Goal: Transaction & Acquisition: Purchase product/service

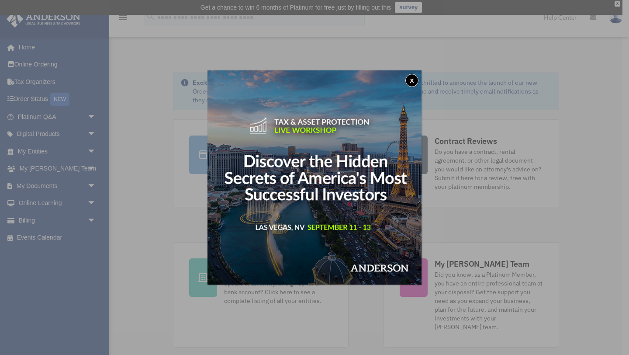
click at [413, 78] on button "x" at bounding box center [411, 80] width 13 height 13
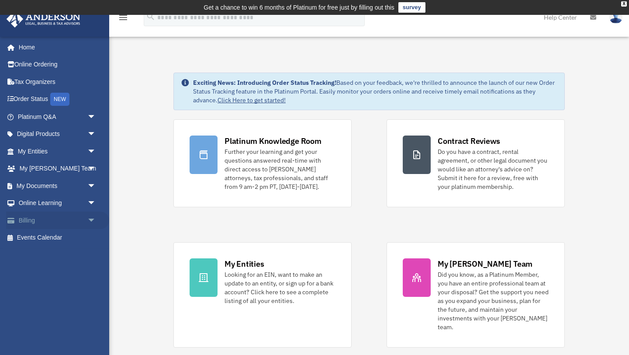
click at [83, 224] on link "Billing arrow_drop_down" at bounding box center [57, 219] width 103 height 17
click at [91, 220] on span "arrow_drop_down" at bounding box center [95, 220] width 17 height 18
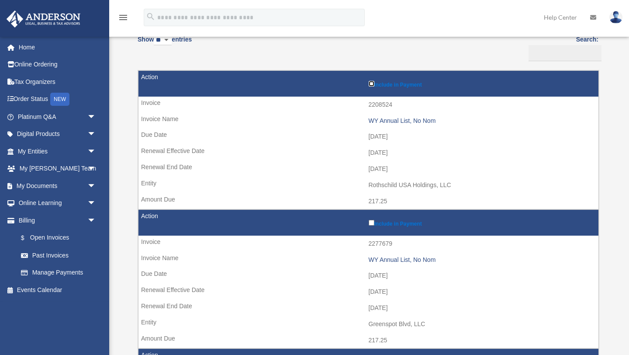
scroll to position [99, 0]
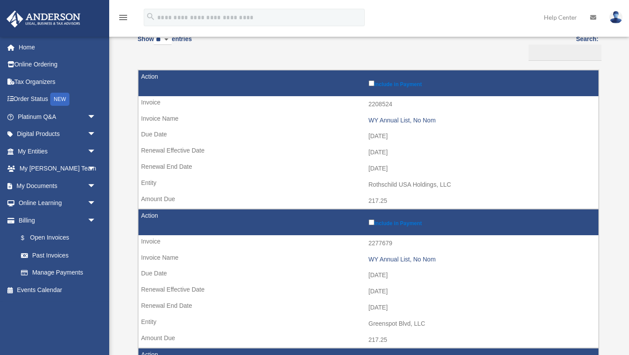
click at [385, 85] on label "Include in Payment" at bounding box center [482, 83] width 226 height 9
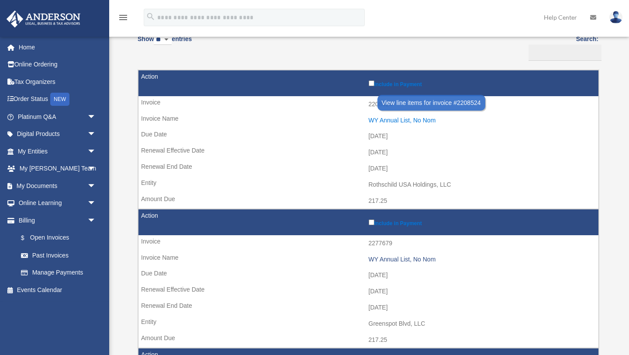
click at [387, 120] on div "WY Annual List, No Nom" at bounding box center [482, 120] width 226 height 7
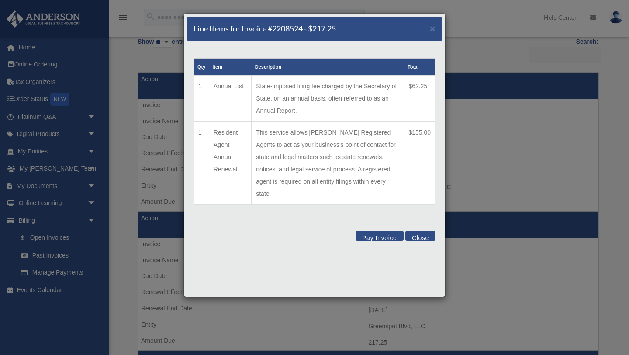
scroll to position [94, 0]
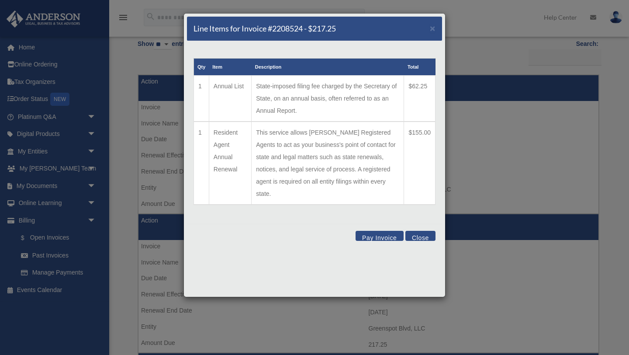
click at [417, 231] on button "Close" at bounding box center [420, 236] width 30 height 10
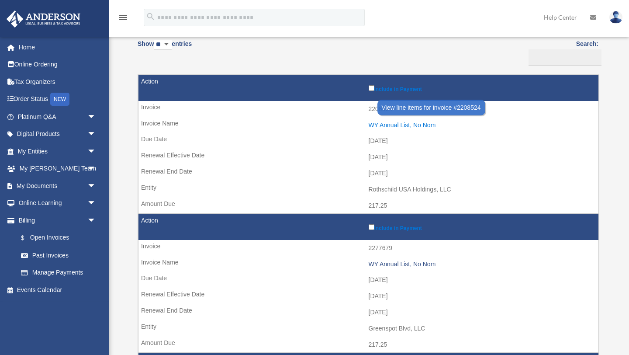
click at [391, 126] on div "WY Annual List, No Nom" at bounding box center [482, 124] width 226 height 7
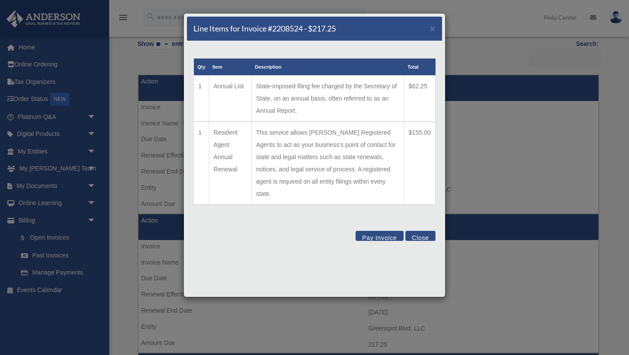
click at [373, 231] on button "Pay Invoice" at bounding box center [380, 236] width 48 height 10
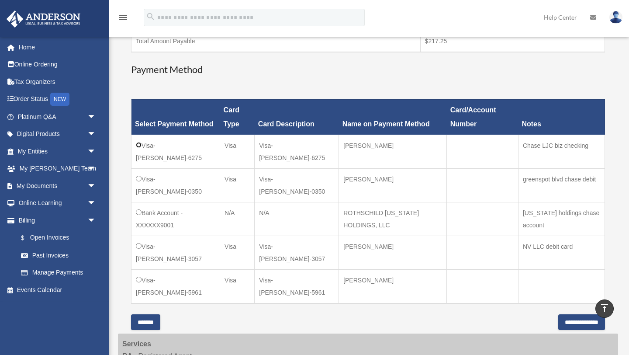
scroll to position [221, 0]
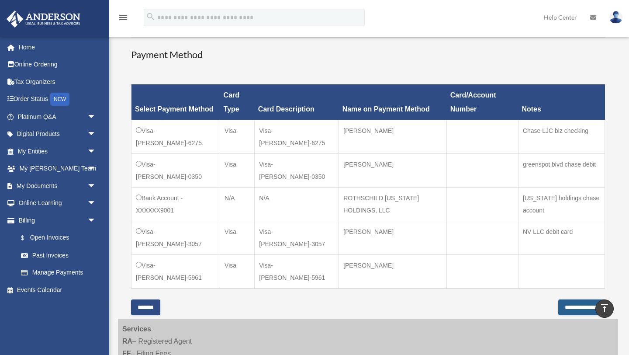
click at [558, 299] on input "**********" at bounding box center [581, 307] width 47 height 16
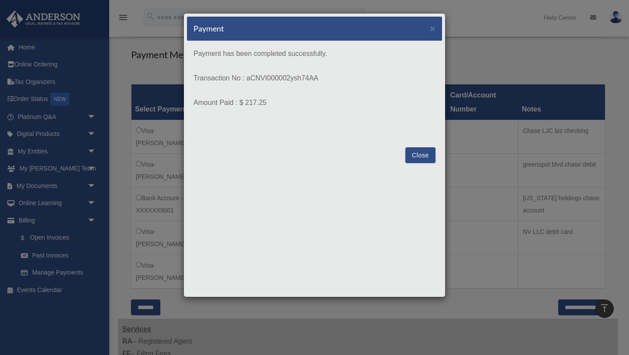
click at [421, 153] on button "Close" at bounding box center [420, 155] width 30 height 16
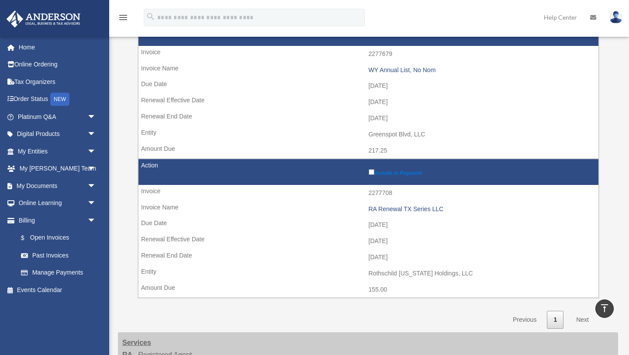
scroll to position [366, 0]
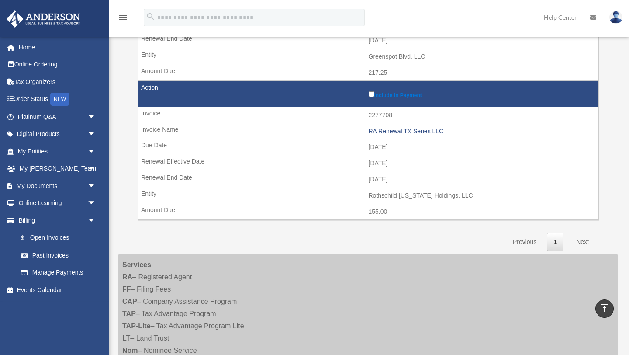
click at [582, 242] on link "Next" at bounding box center [583, 242] width 26 height 18
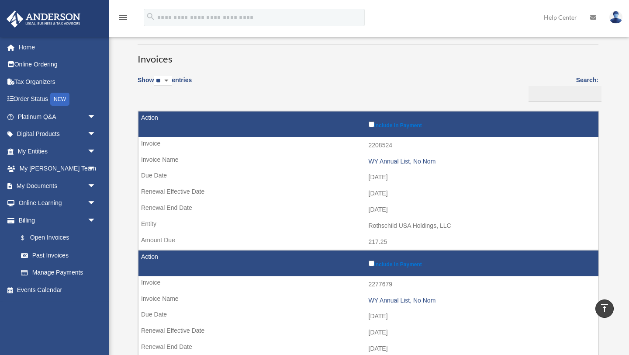
scroll to position [45, 0]
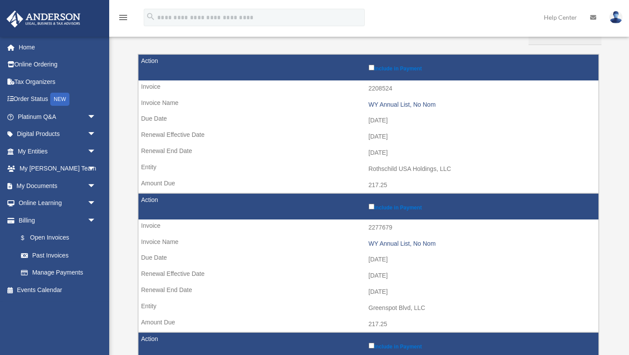
scroll to position [107, 0]
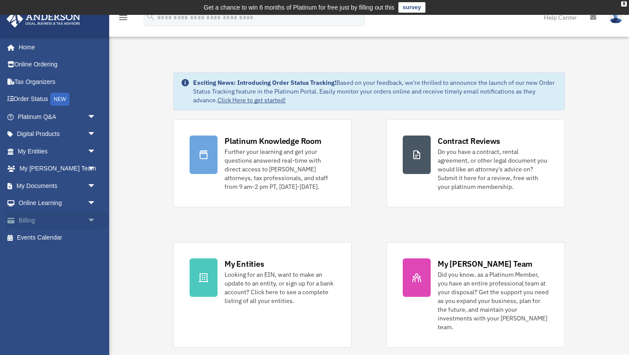
click at [91, 223] on span "arrow_drop_down" at bounding box center [95, 220] width 17 height 18
click at [41, 238] on link "$ Open Invoices" at bounding box center [60, 238] width 97 height 18
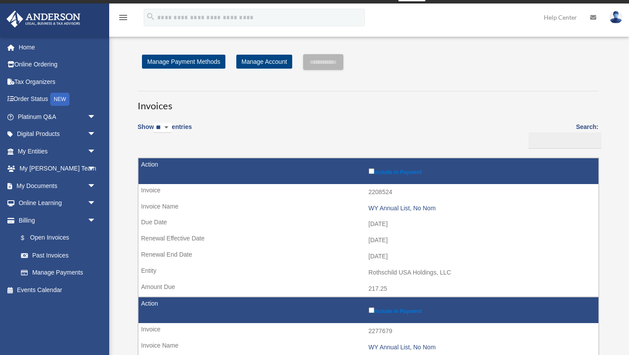
scroll to position [13, 0]
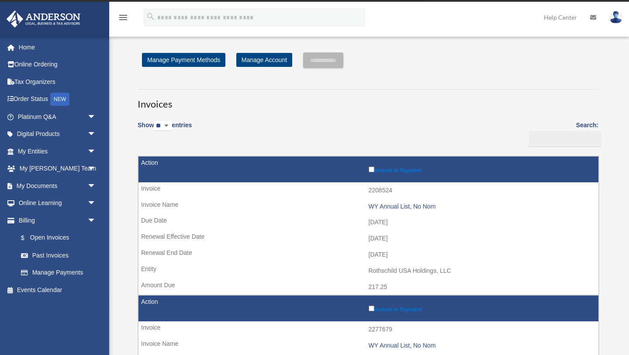
click at [382, 170] on label "Include in Payment" at bounding box center [482, 169] width 226 height 9
click at [331, 60] on input "**********" at bounding box center [323, 60] width 40 height 16
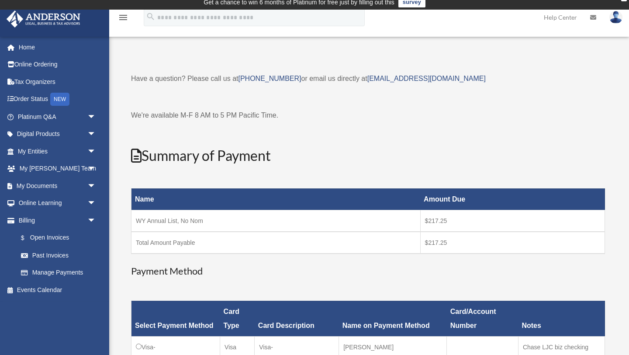
scroll to position [0, 0]
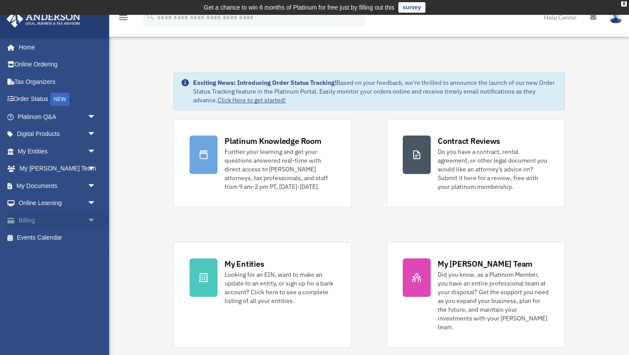
click at [80, 220] on link "Billing arrow_drop_down" at bounding box center [57, 219] width 103 height 17
click at [92, 217] on span "arrow_drop_down" at bounding box center [95, 220] width 17 height 18
click at [45, 235] on link "$ Open Invoices" at bounding box center [60, 238] width 97 height 18
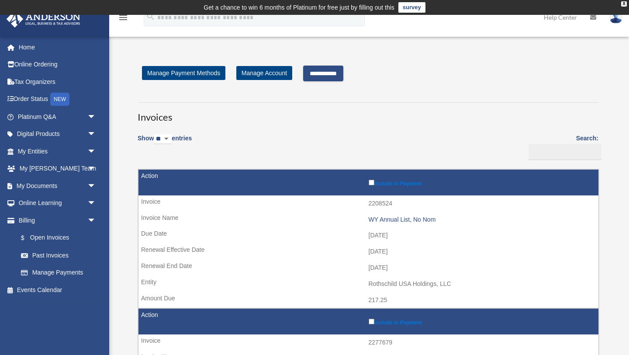
click at [336, 74] on input "**********" at bounding box center [323, 74] width 40 height 16
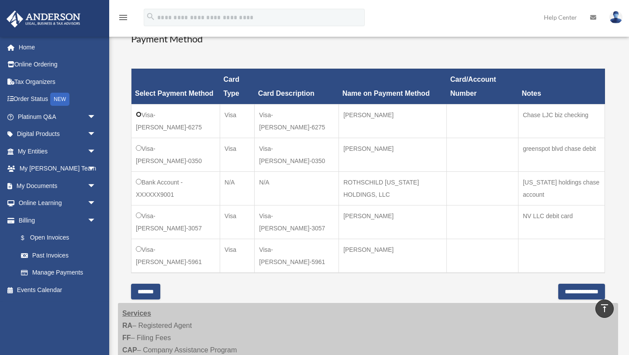
scroll to position [240, 0]
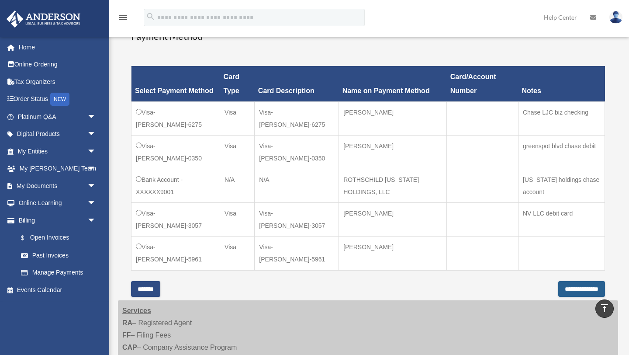
click at [577, 281] on input "**********" at bounding box center [581, 289] width 47 height 16
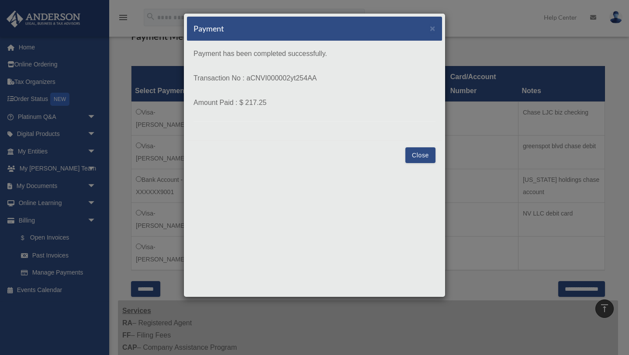
click at [426, 159] on button "Close" at bounding box center [420, 155] width 30 height 16
